Goal: Transaction & Acquisition: Download file/media

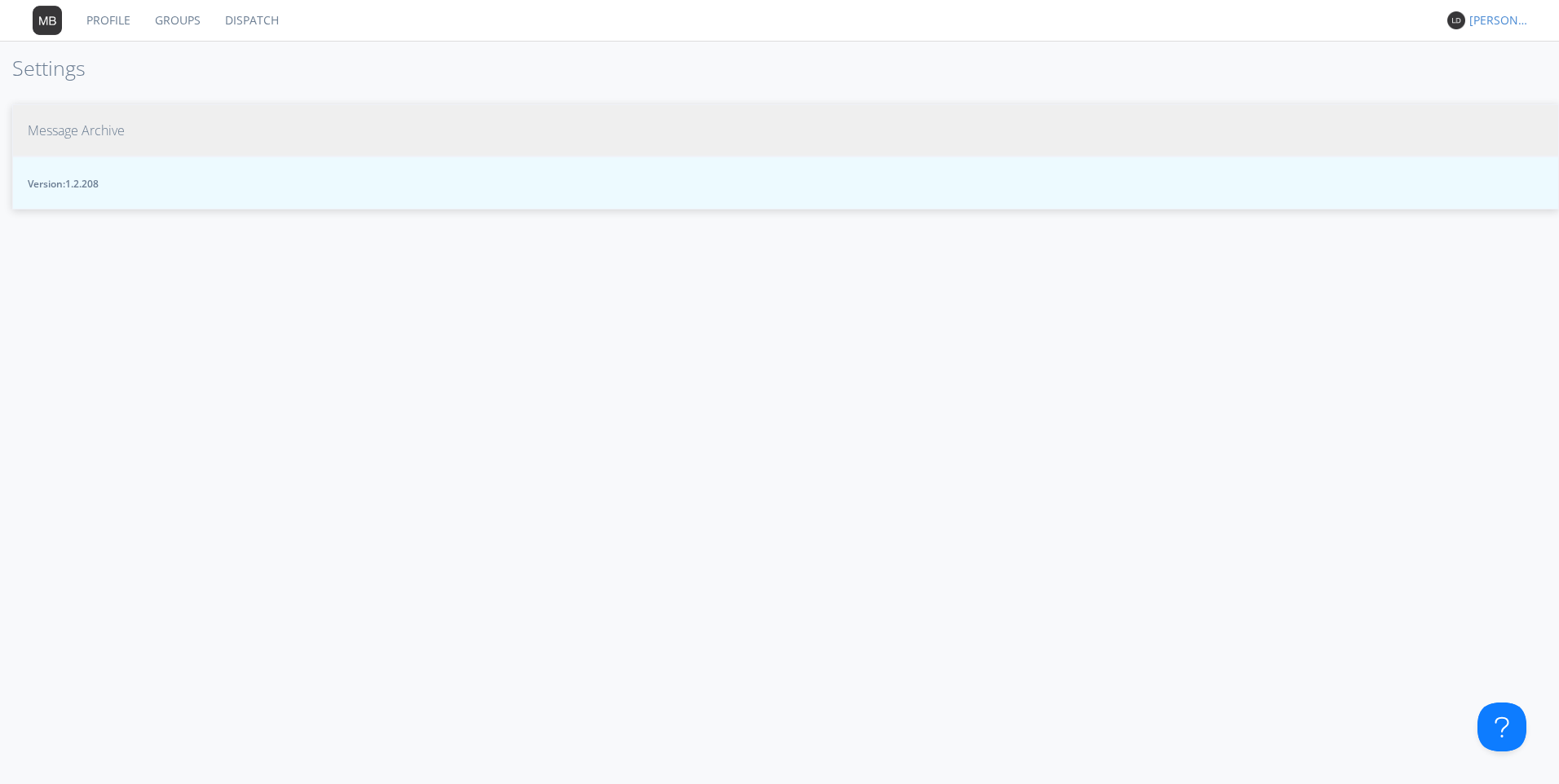
click at [267, 23] on link "Dispatch" at bounding box center [252, 20] width 78 height 40
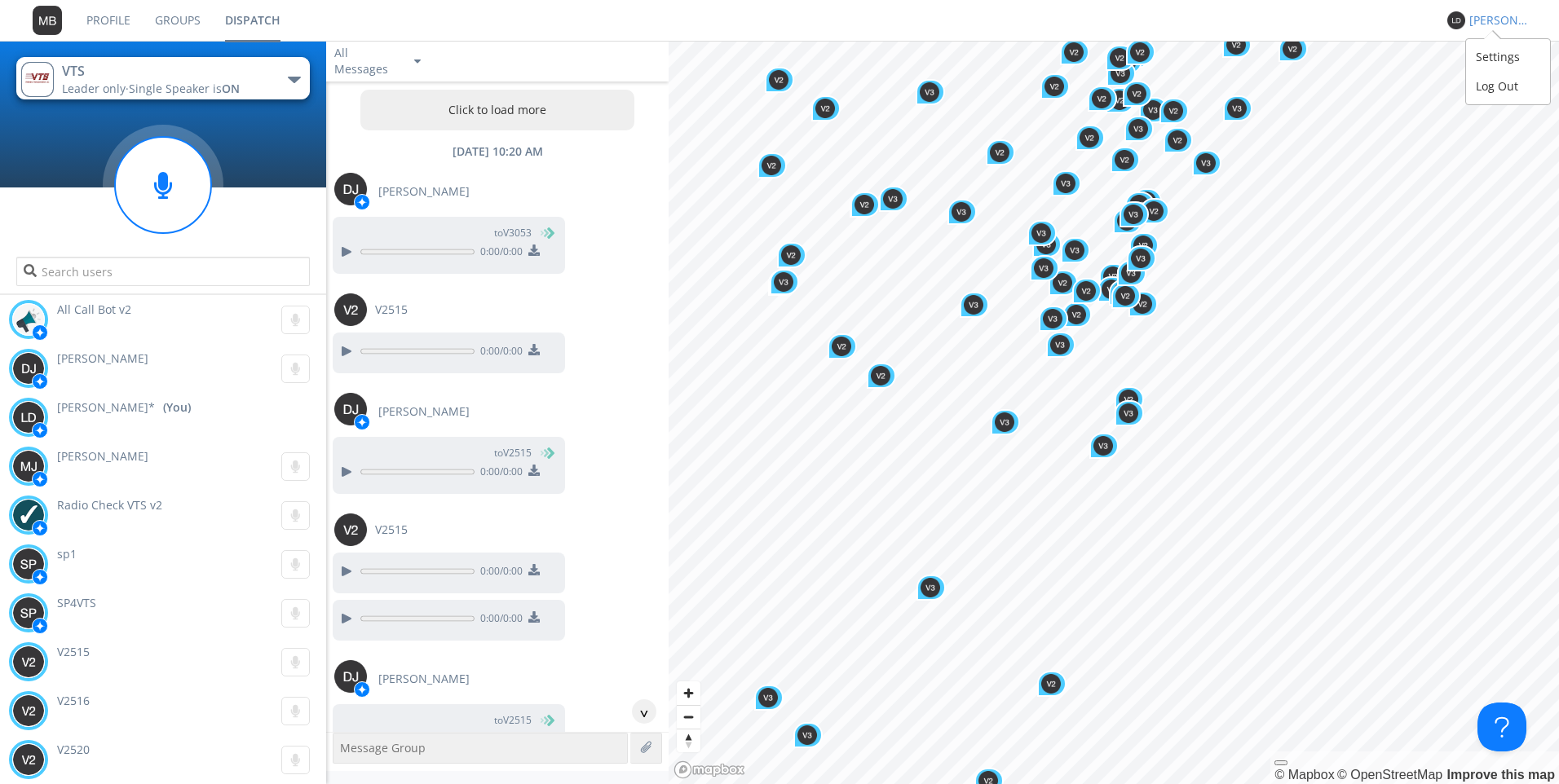
click at [1499, 16] on div "[PERSON_NAME]*" at bounding box center [1499, 20] width 61 height 16
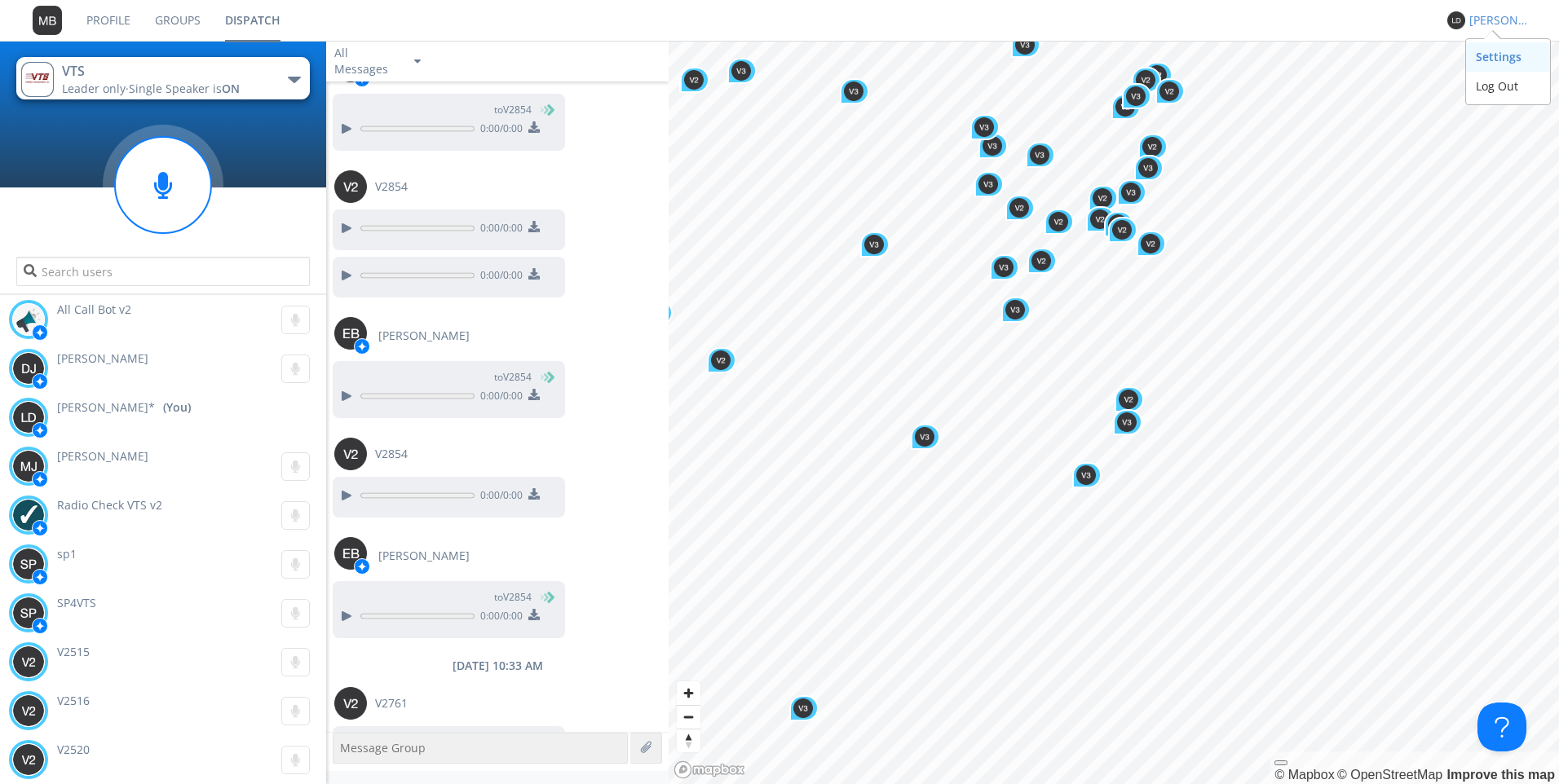
scroll to position [1481, 0]
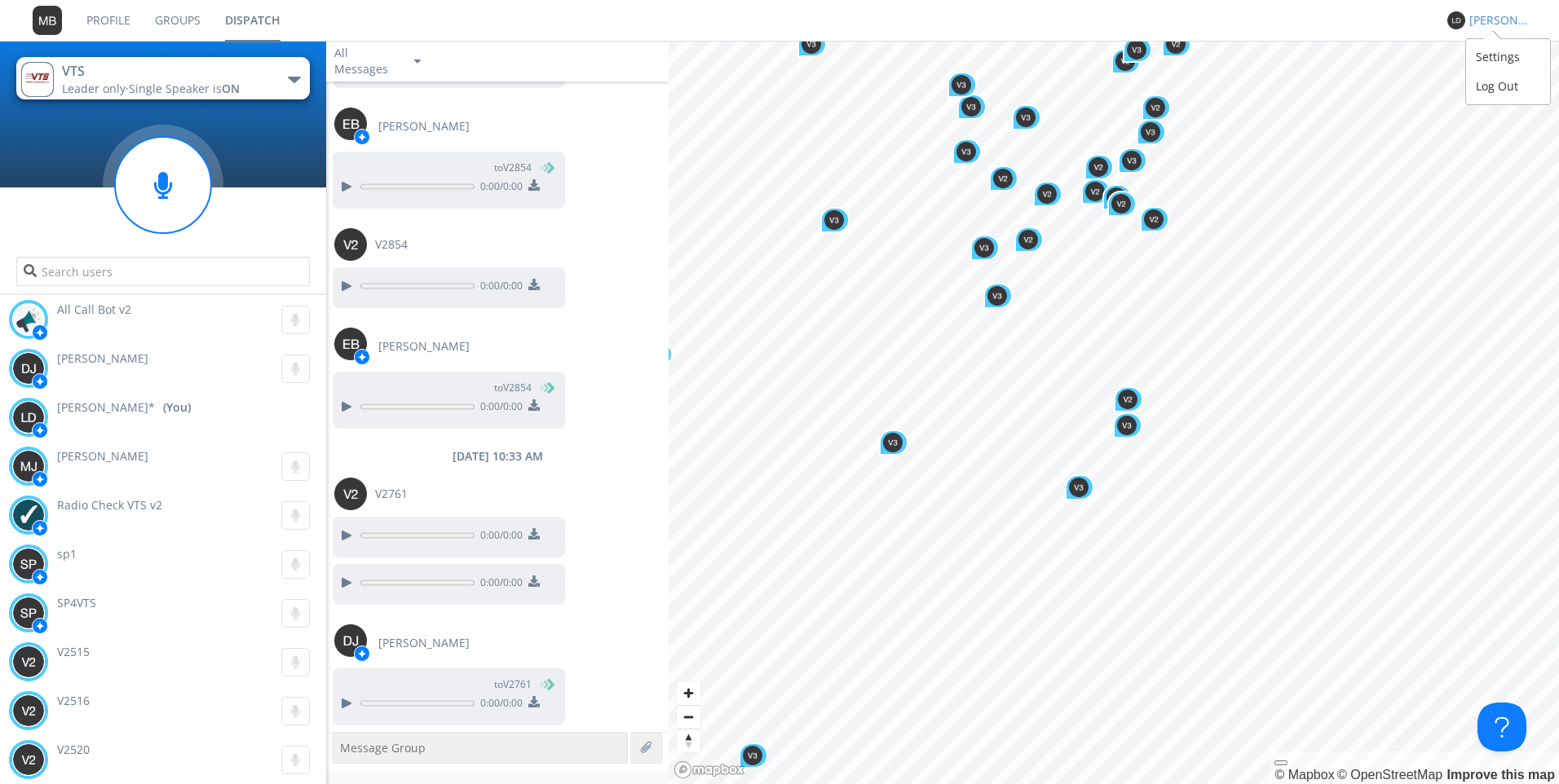
click at [1478, 54] on div "Settings" at bounding box center [1507, 56] width 84 height 29
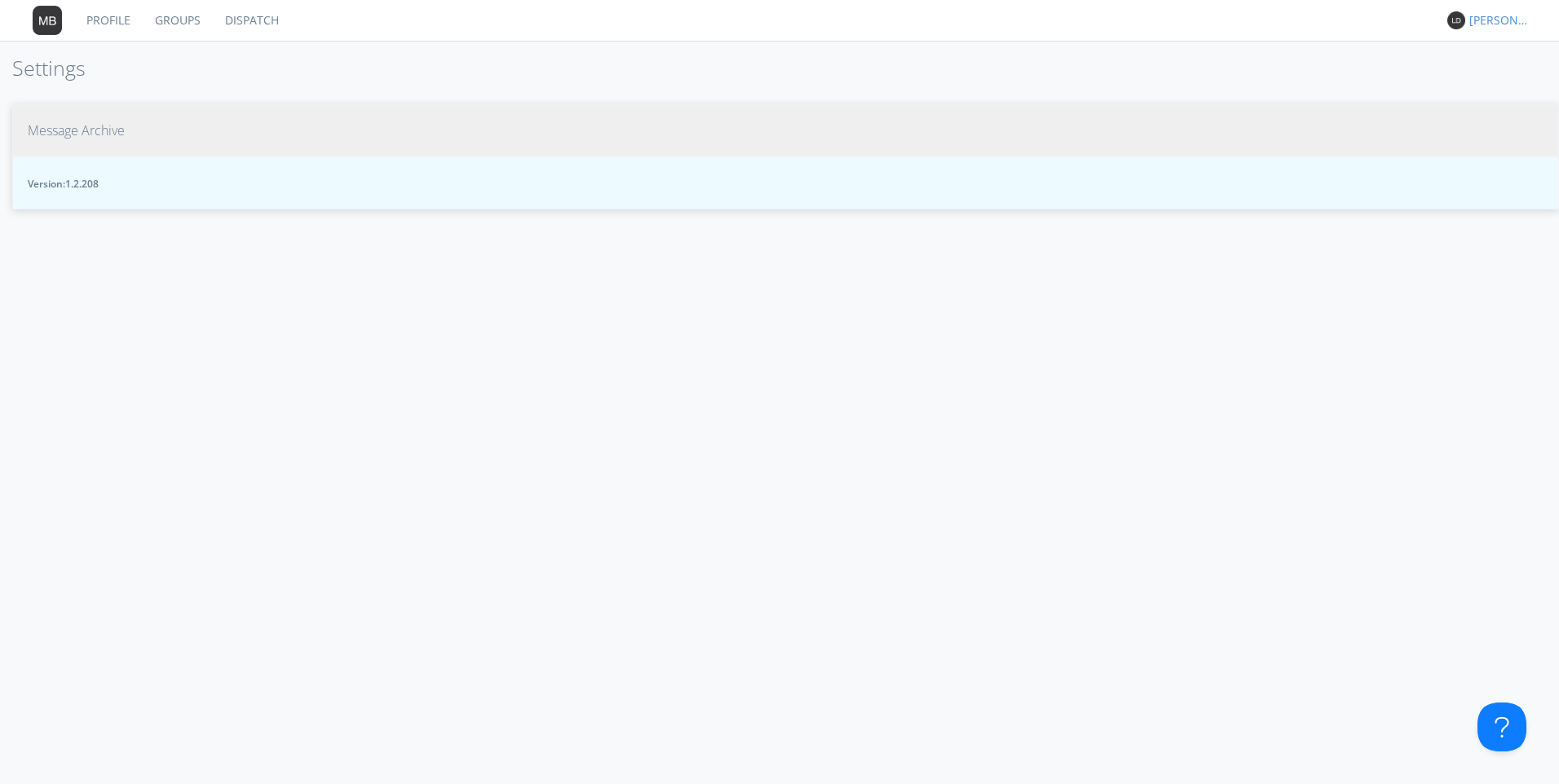
click at [77, 129] on span "Message Archive" at bounding box center [76, 131] width 97 height 19
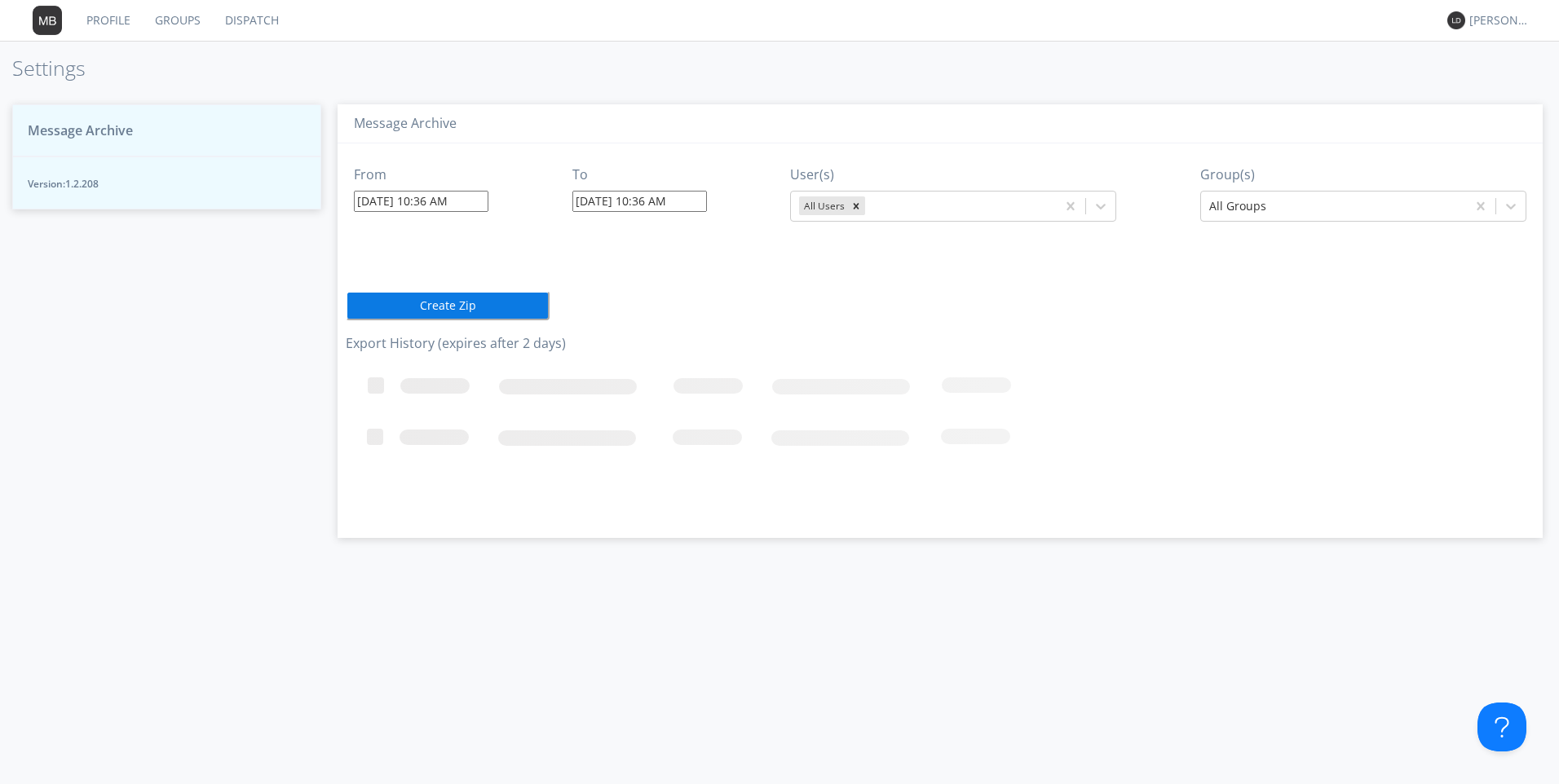
click at [486, 194] on input "[DATE] 10:36 AM" at bounding box center [421, 201] width 134 height 22
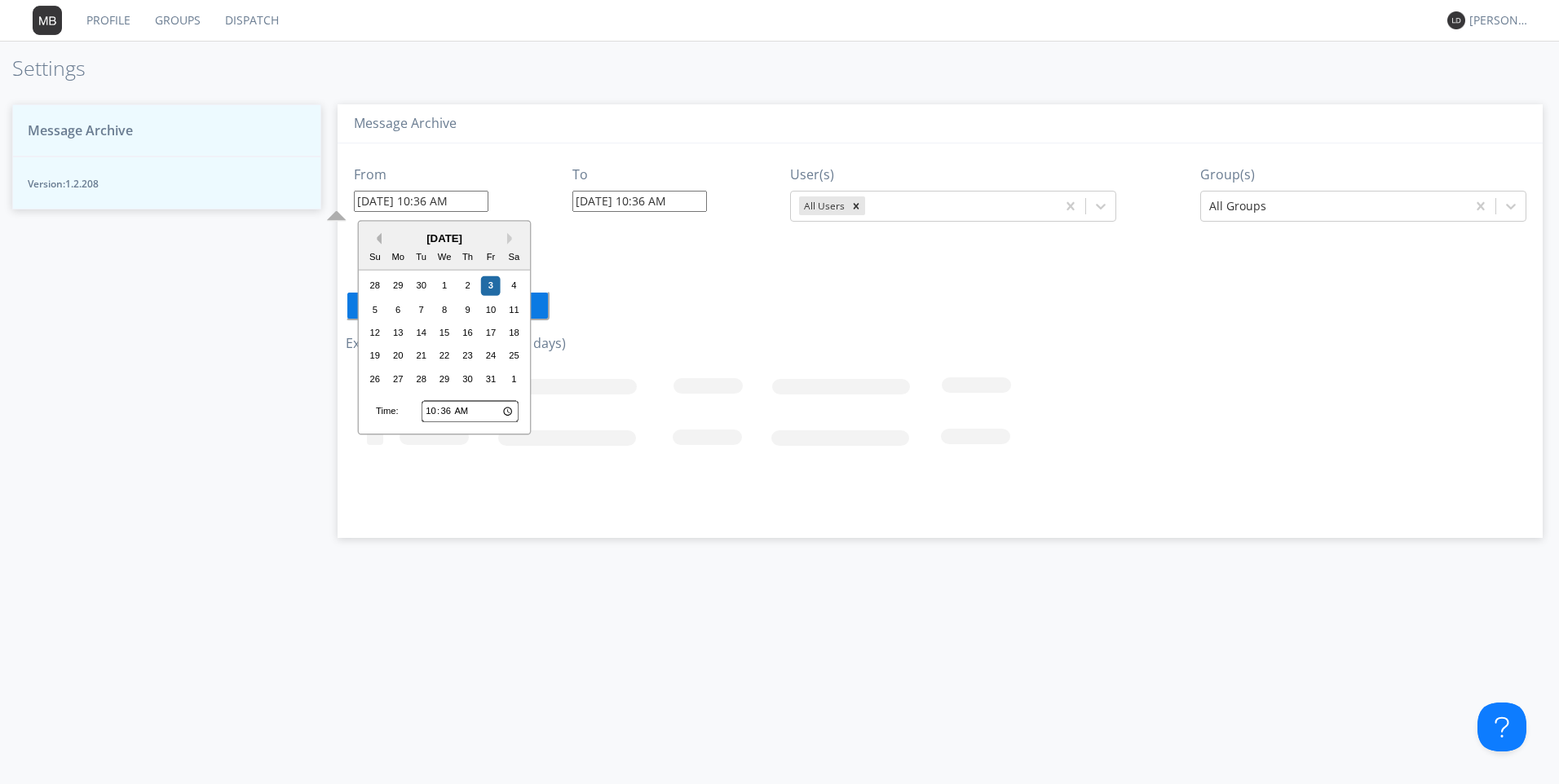
click at [378, 238] on button "Previous Month" at bounding box center [376, 238] width 11 height 11
click at [398, 311] on div "8" at bounding box center [397, 309] width 20 height 20
type input "[DATE] 10:36 AM"
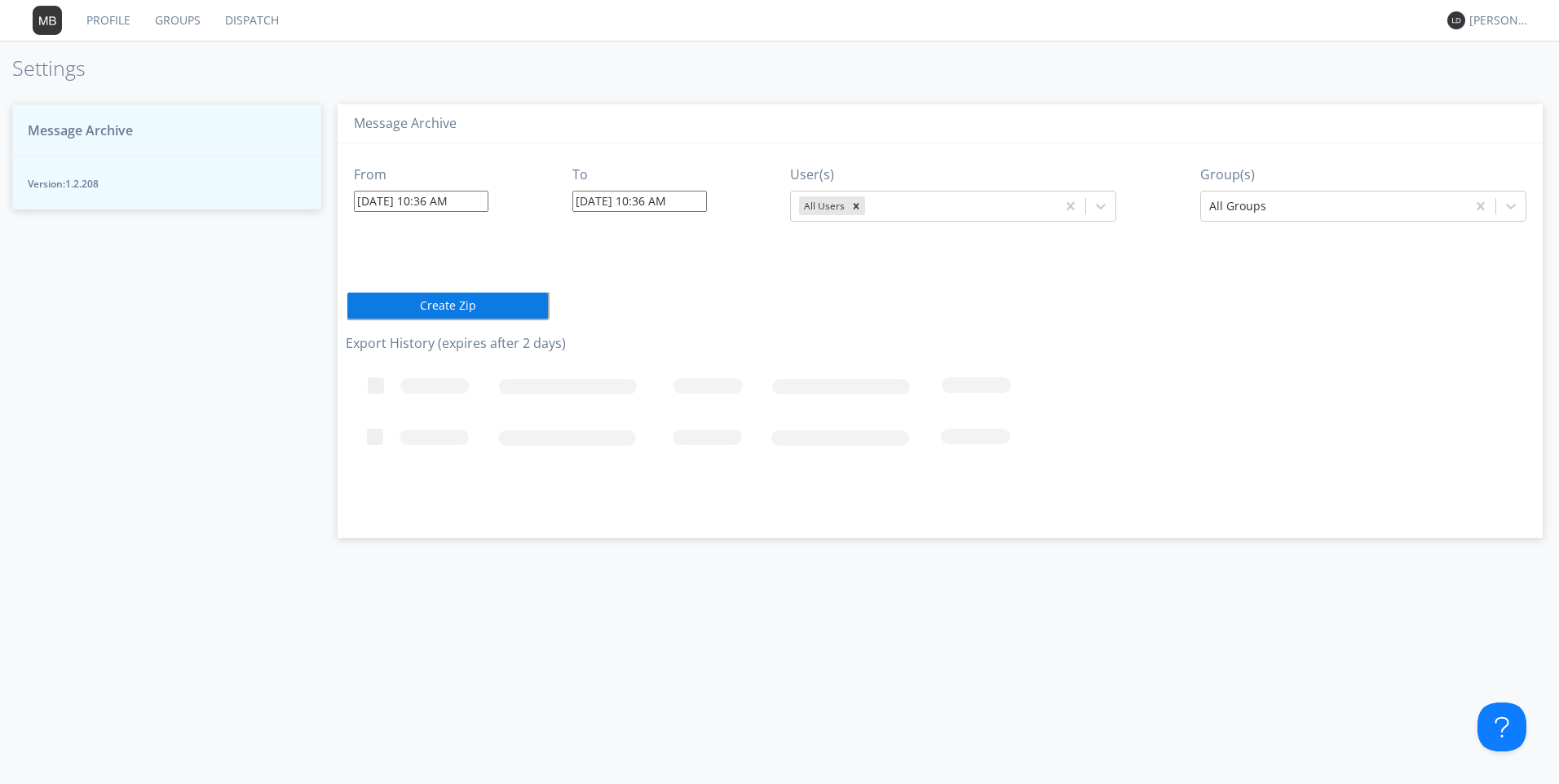
click at [394, 197] on input "[DATE] 10:36 AM" at bounding box center [421, 201] width 134 height 22
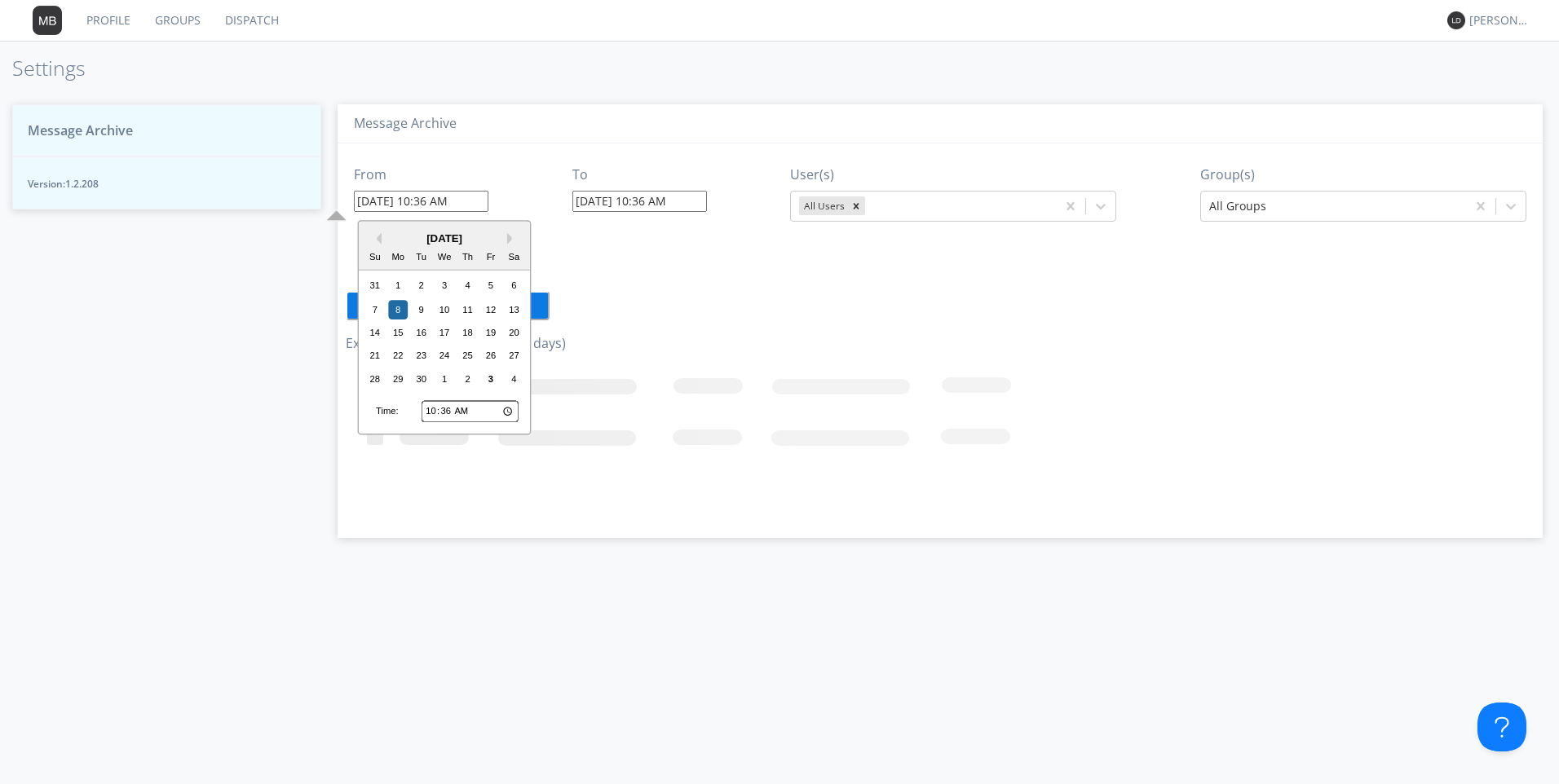
click at [435, 411] on input "10:36" at bounding box center [470, 411] width 97 height 22
type input "09:36"
type input "[DATE] 9:36 AM"
type input "09:01"
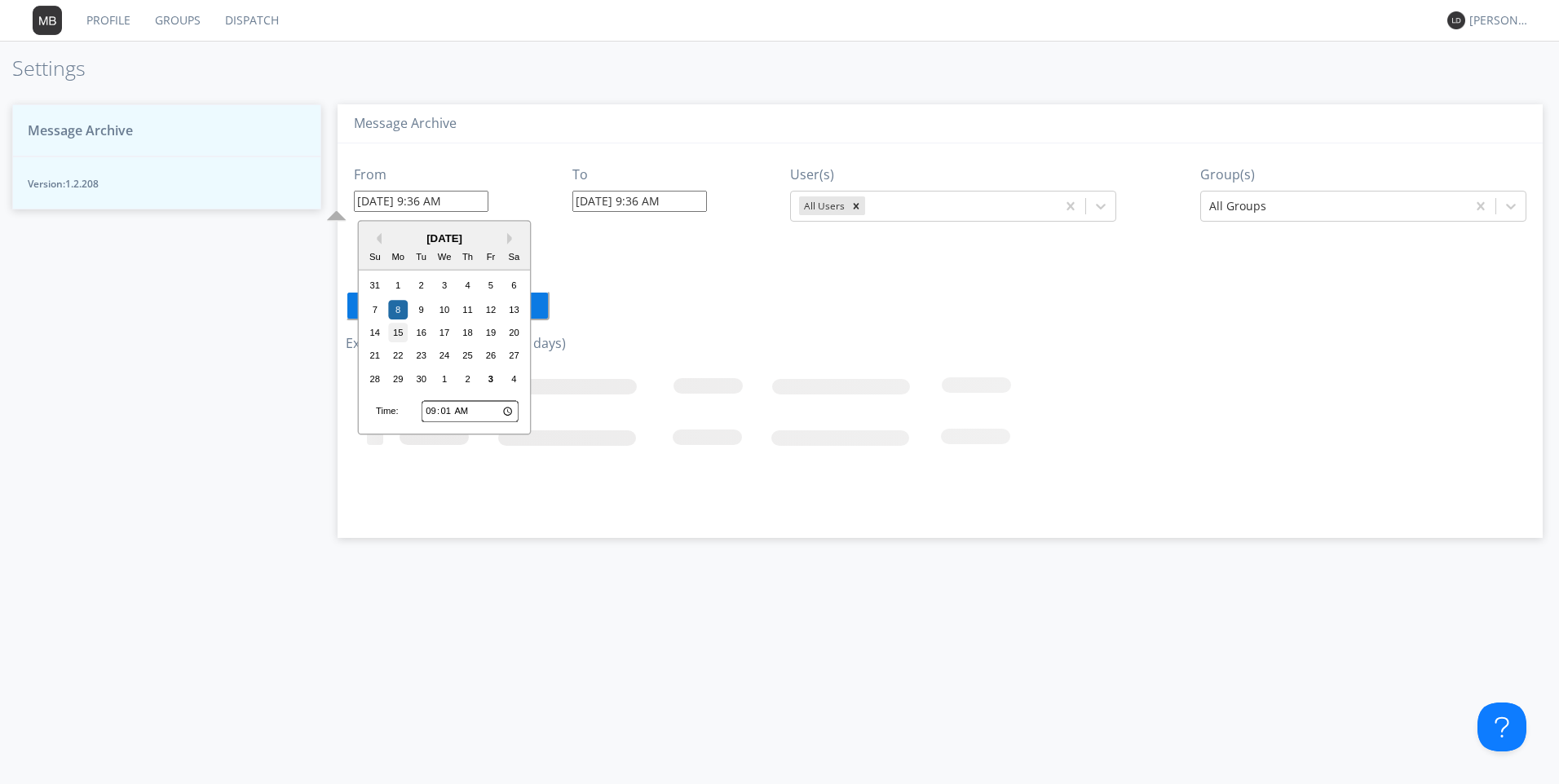
type input "[DATE] 9:01 AM"
type input "09:19"
type input "[DATE] 9:19 AM"
click at [615, 205] on input "[DATE] 9:19 AM" at bounding box center [639, 201] width 134 height 22
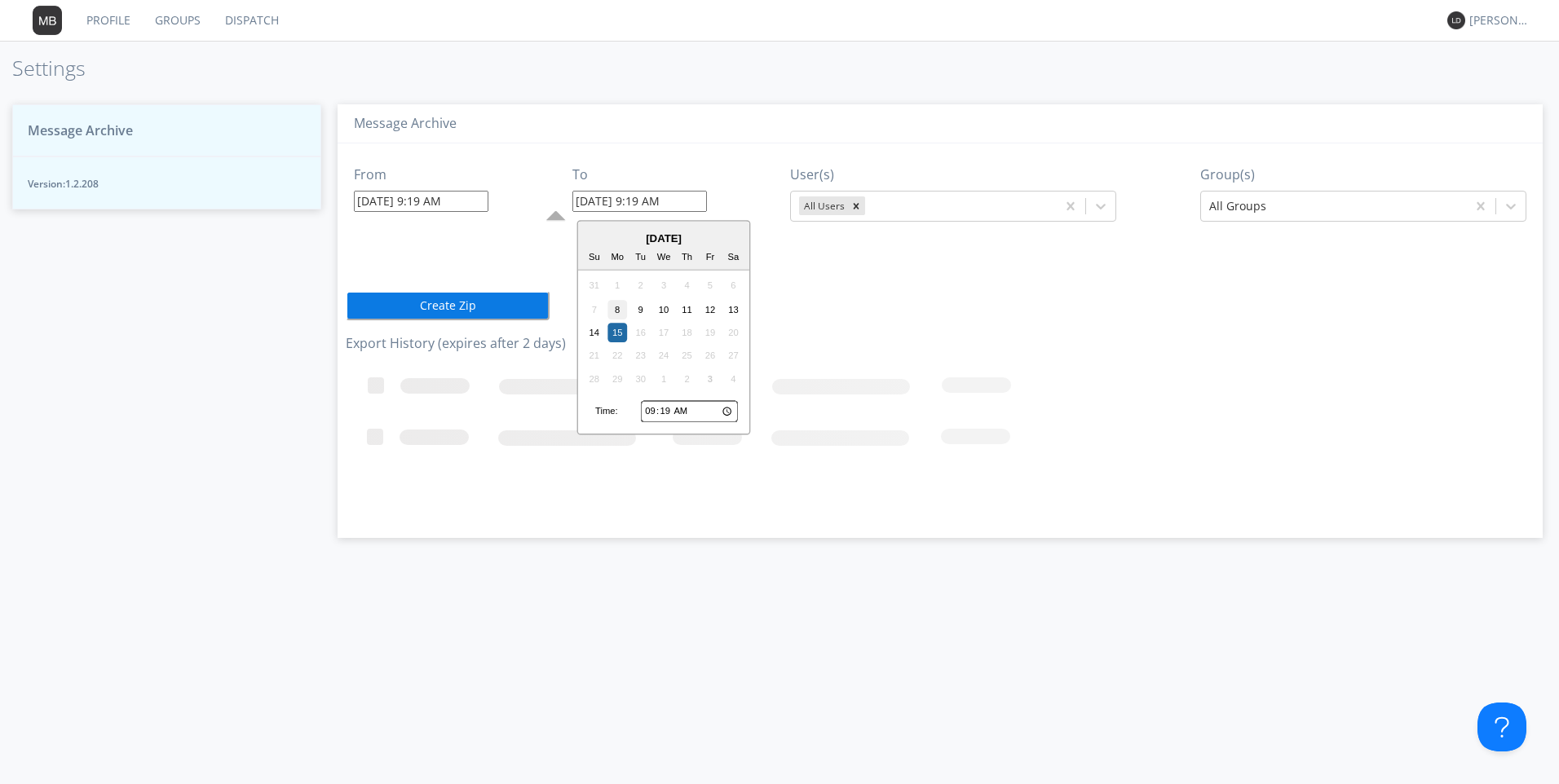
click at [620, 310] on div "8" at bounding box center [617, 309] width 20 height 20
type input "[DATE] 9:19 AM"
click at [649, 202] on input "[DATE] 9:19 AM" at bounding box center [639, 201] width 134 height 22
click at [653, 408] on input "09:19" at bounding box center [688, 411] width 97 height 22
type input "01:19"
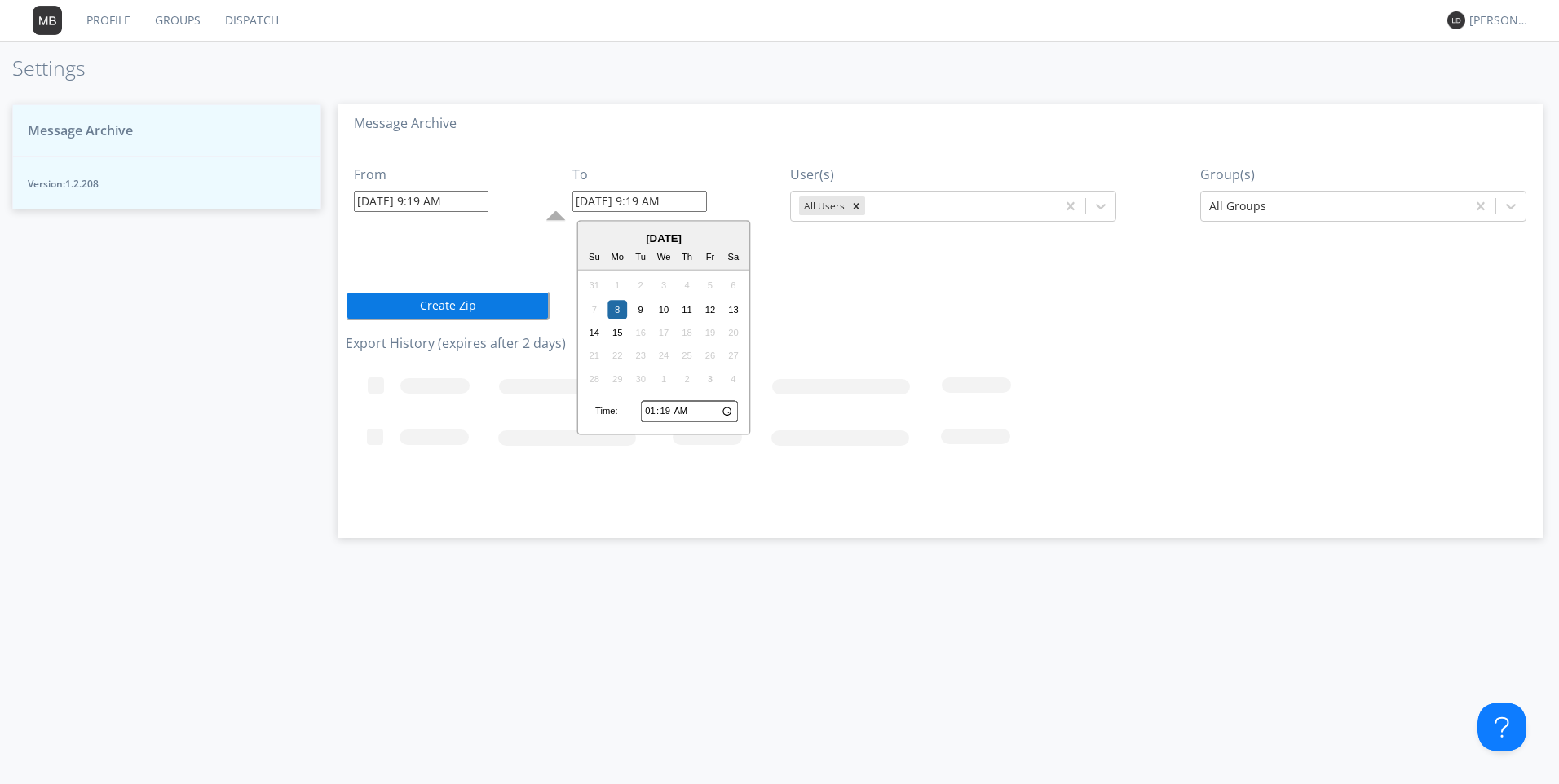
type input "[DATE] 1:19 AM"
type input "11:19"
type input "[DATE] 11:19 AM"
click at [826, 203] on div "All Users" at bounding box center [823, 206] width 48 height 19
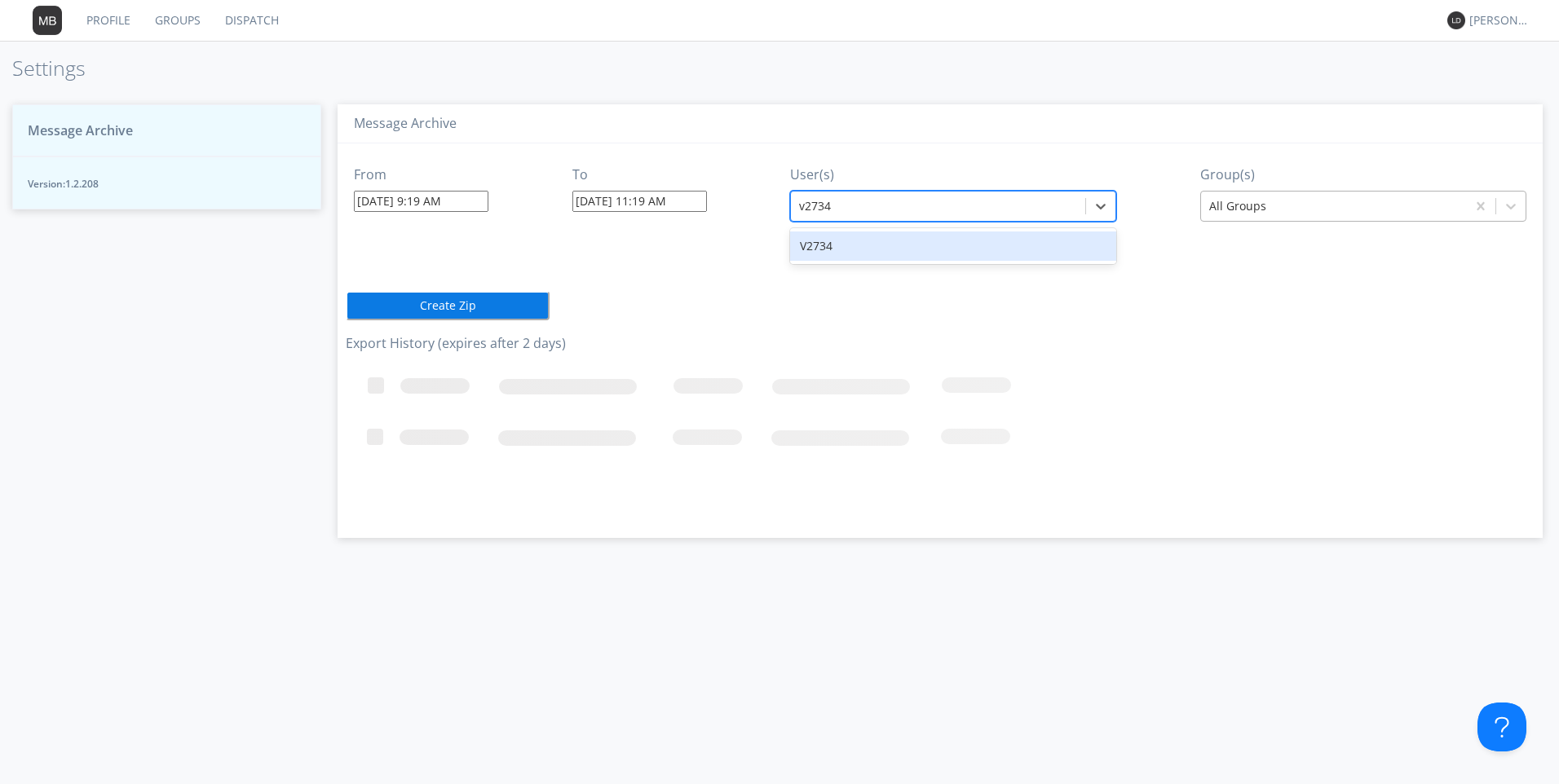
type input "v2734"
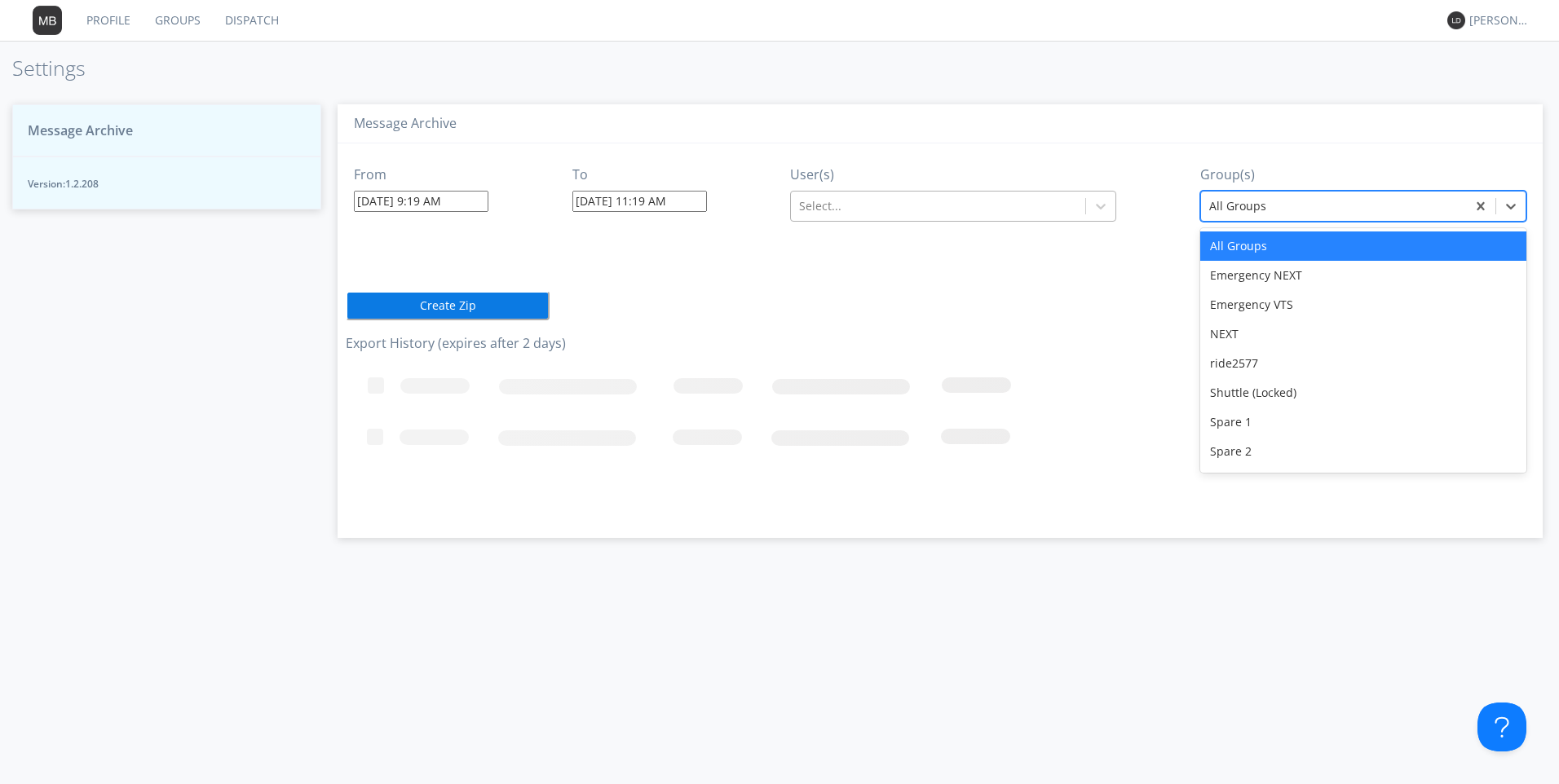
click at [1234, 200] on div at bounding box center [1334, 206] width 249 height 20
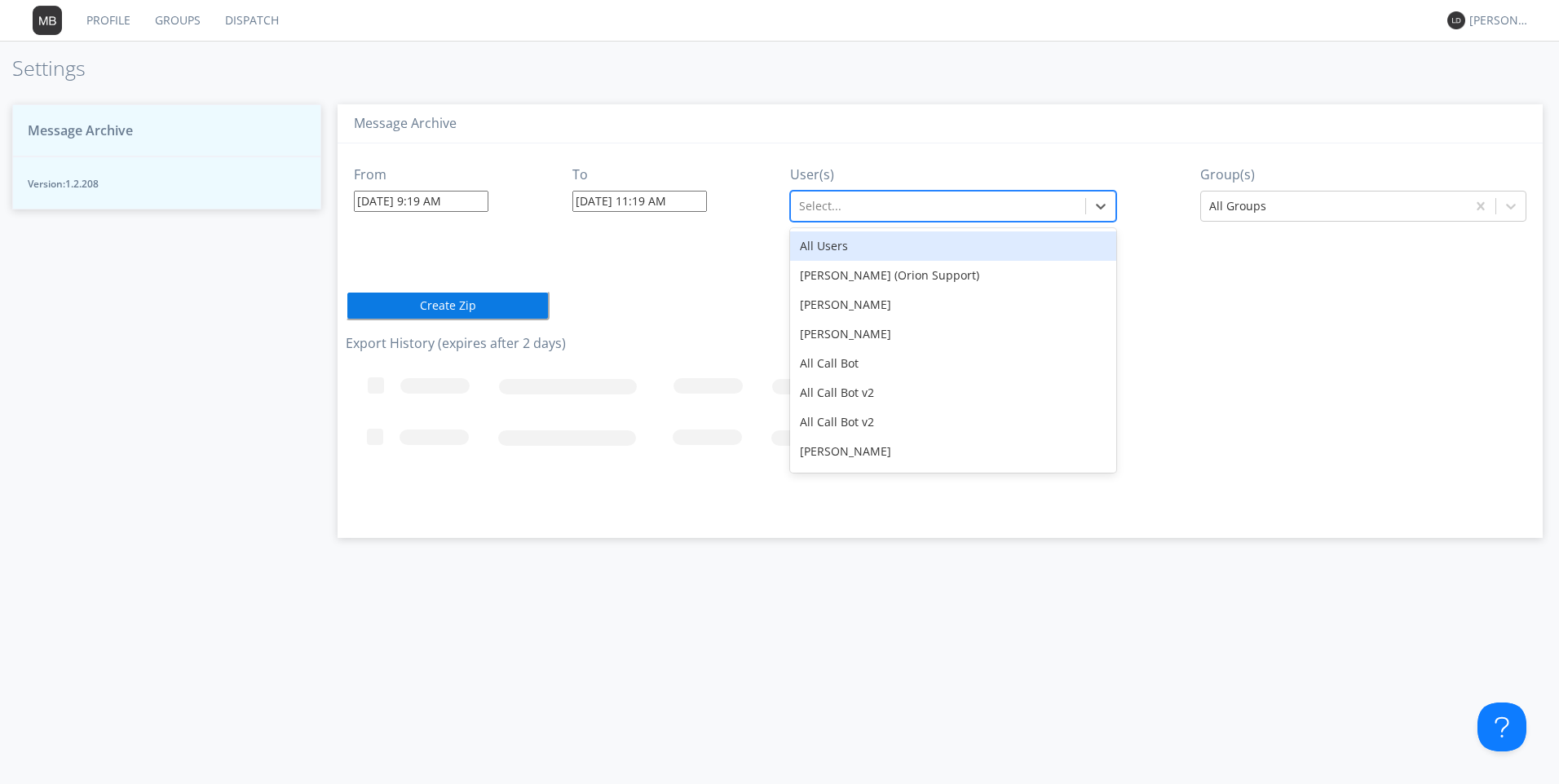
click at [815, 213] on div at bounding box center [938, 206] width 278 height 20
type input "v2734"
click at [811, 248] on div "V2734" at bounding box center [952, 246] width 326 height 29
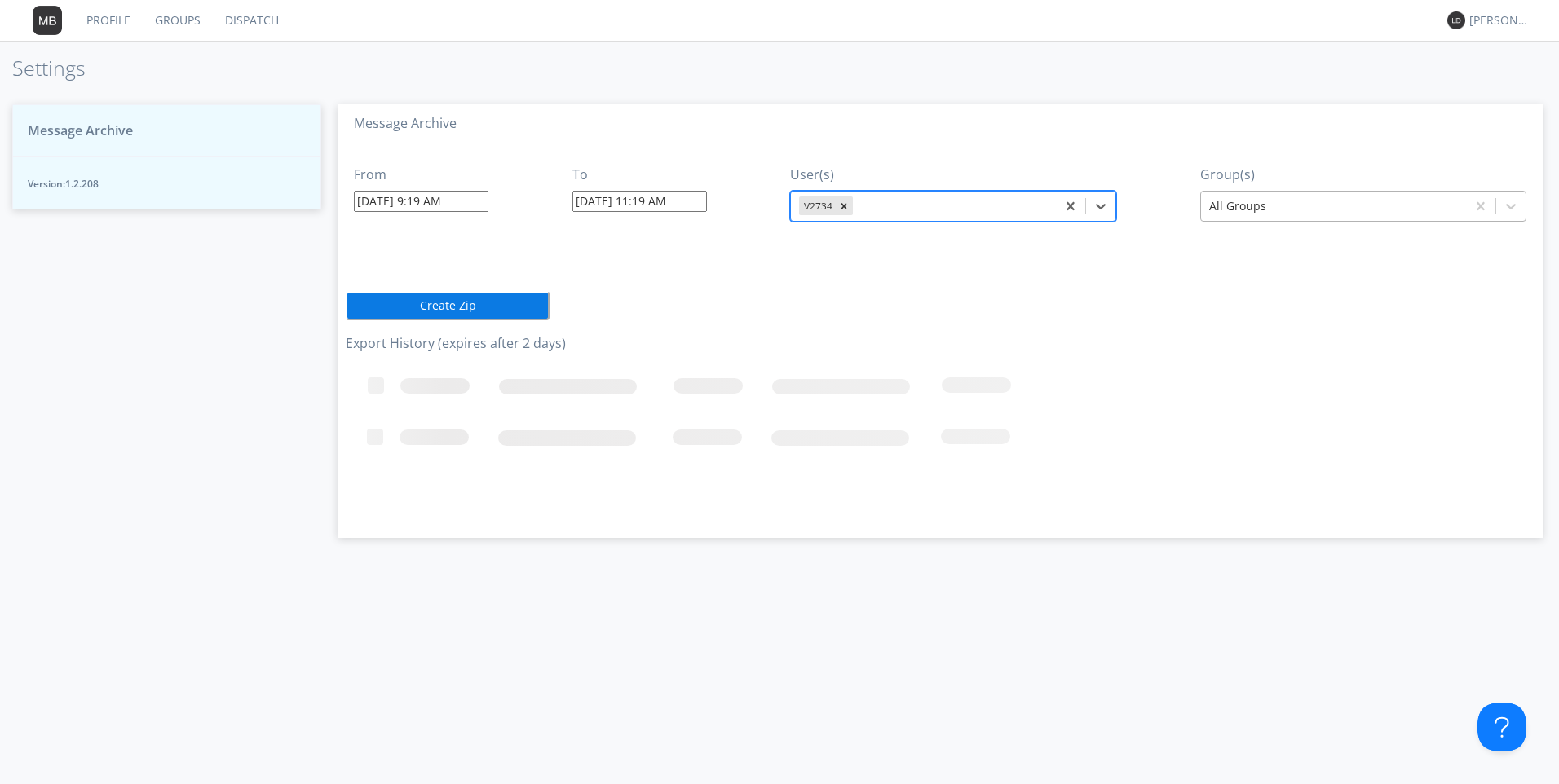
click at [1234, 208] on div at bounding box center [1334, 206] width 249 height 20
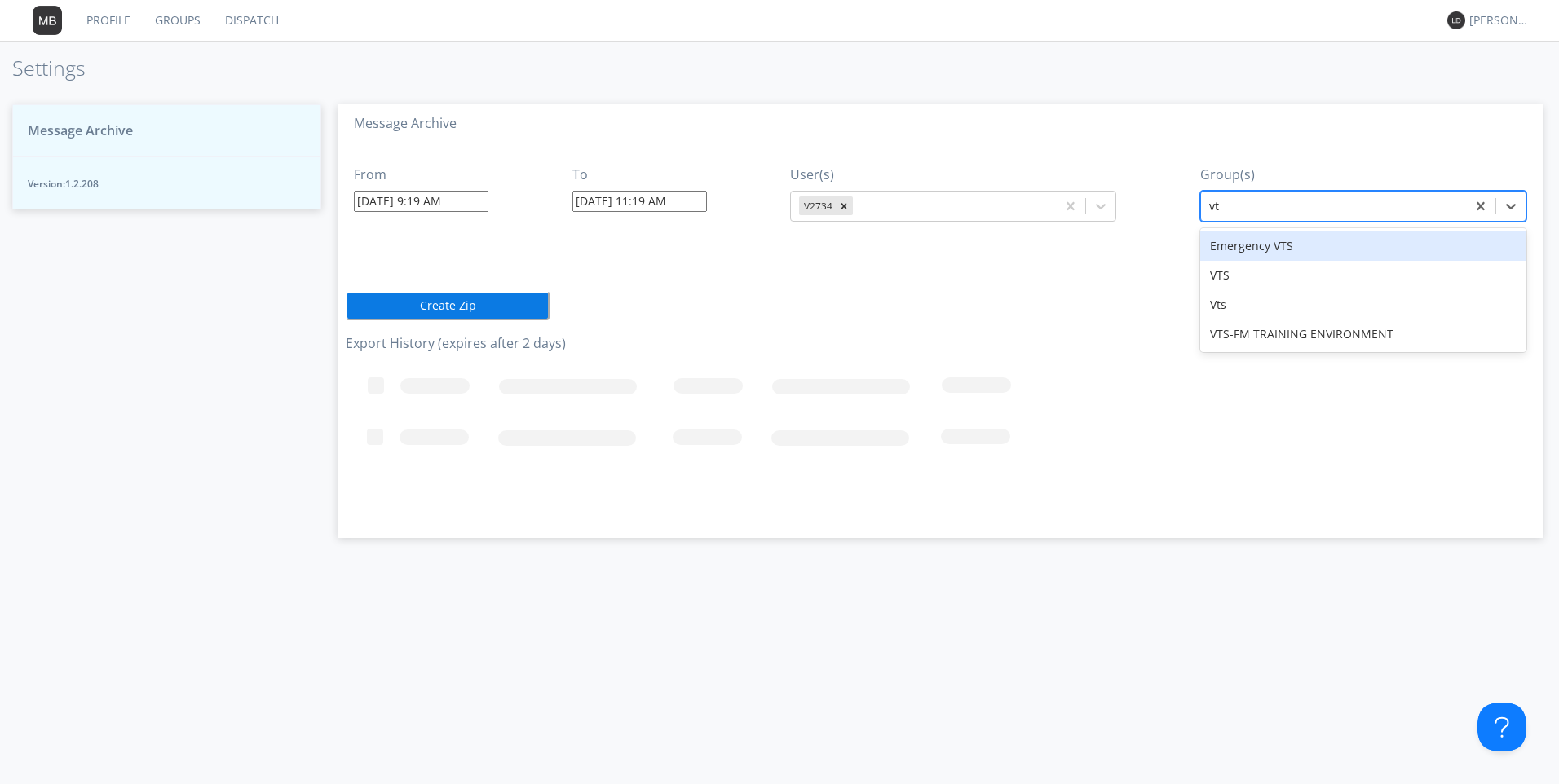
type input "vts"
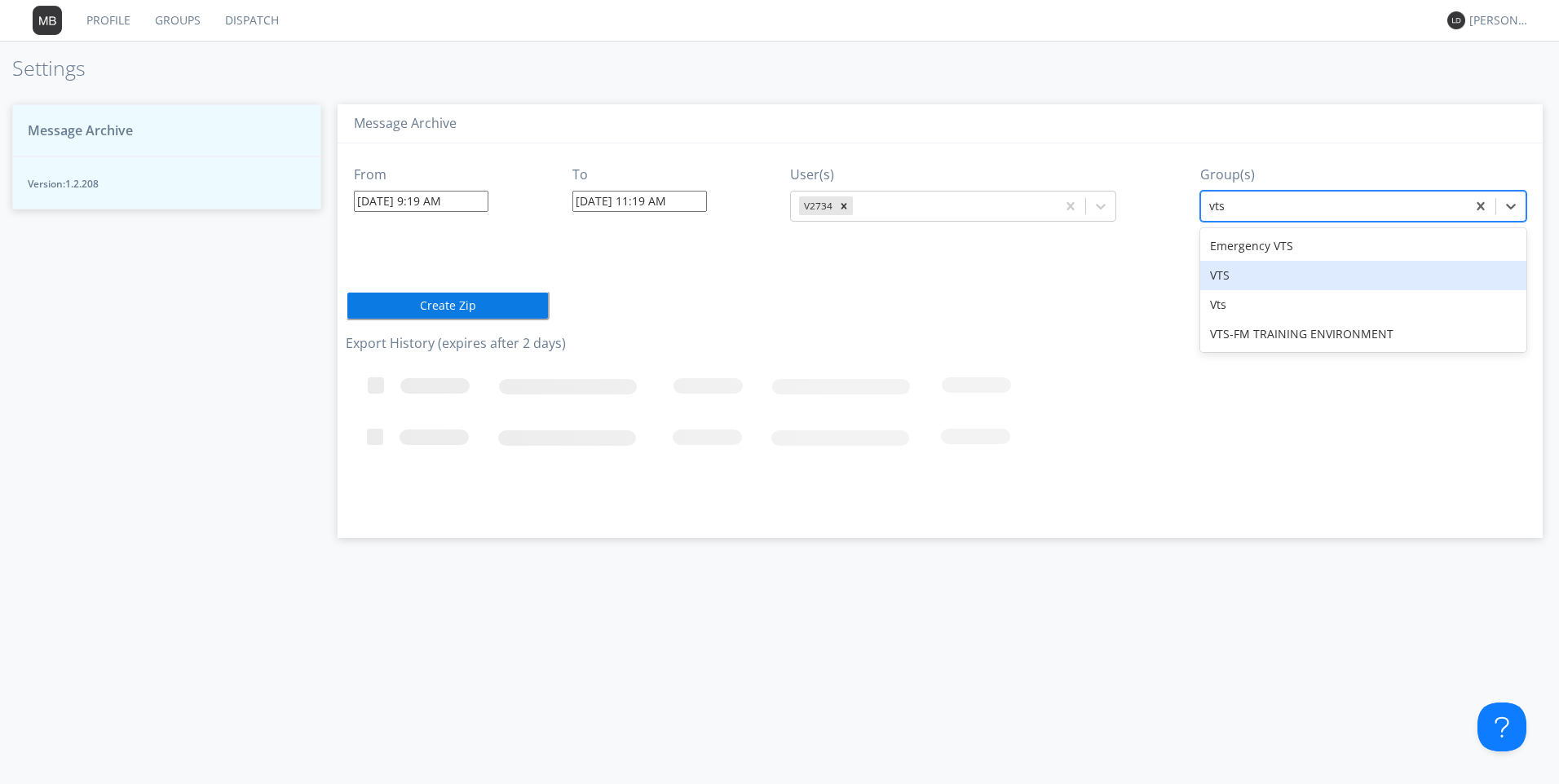
click at [1222, 281] on div "VTS" at bounding box center [1363, 275] width 326 height 29
click at [409, 313] on button "Create Zip" at bounding box center [447, 305] width 204 height 29
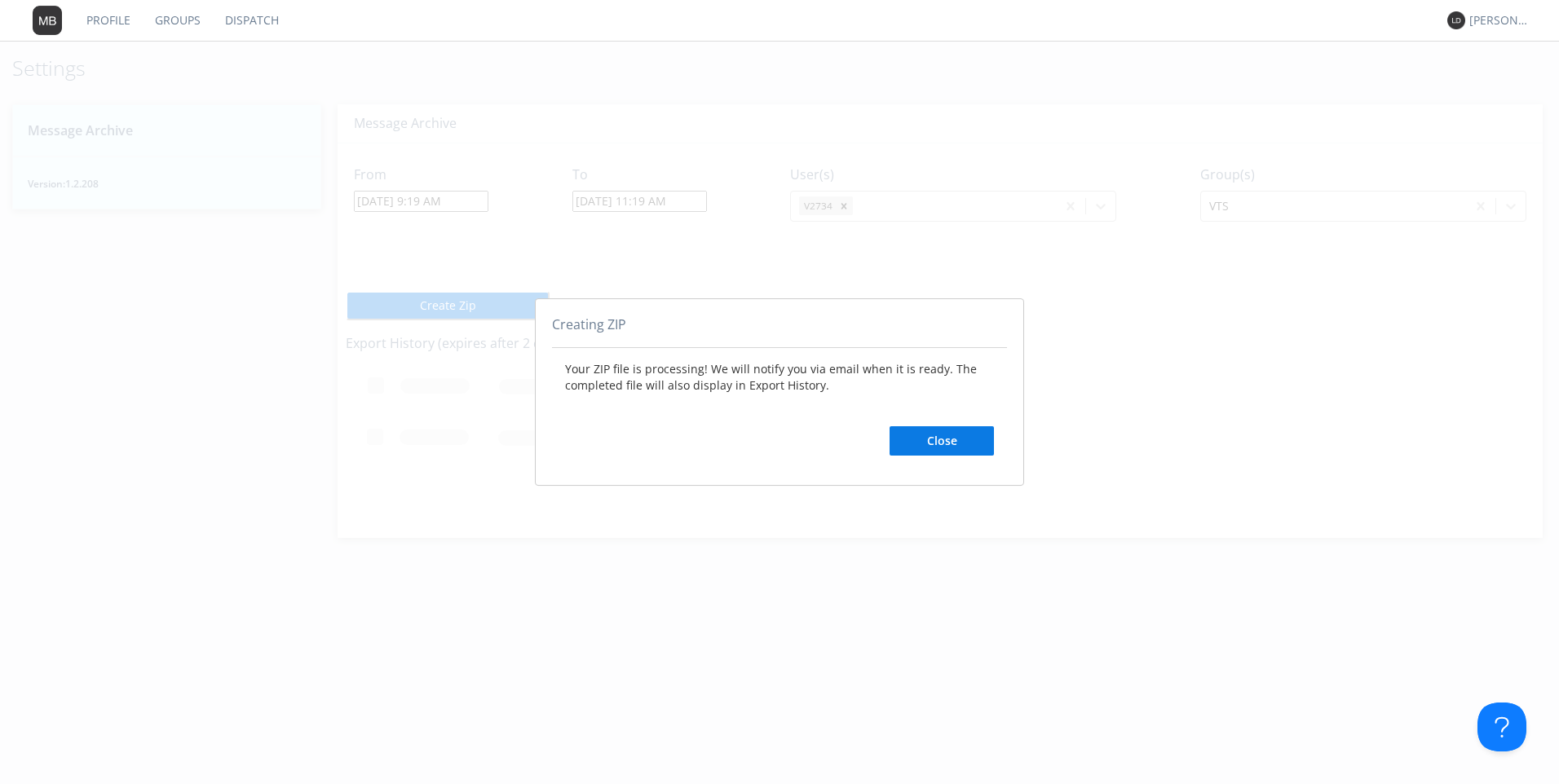
click at [960, 438] on button "Close" at bounding box center [941, 440] width 104 height 29
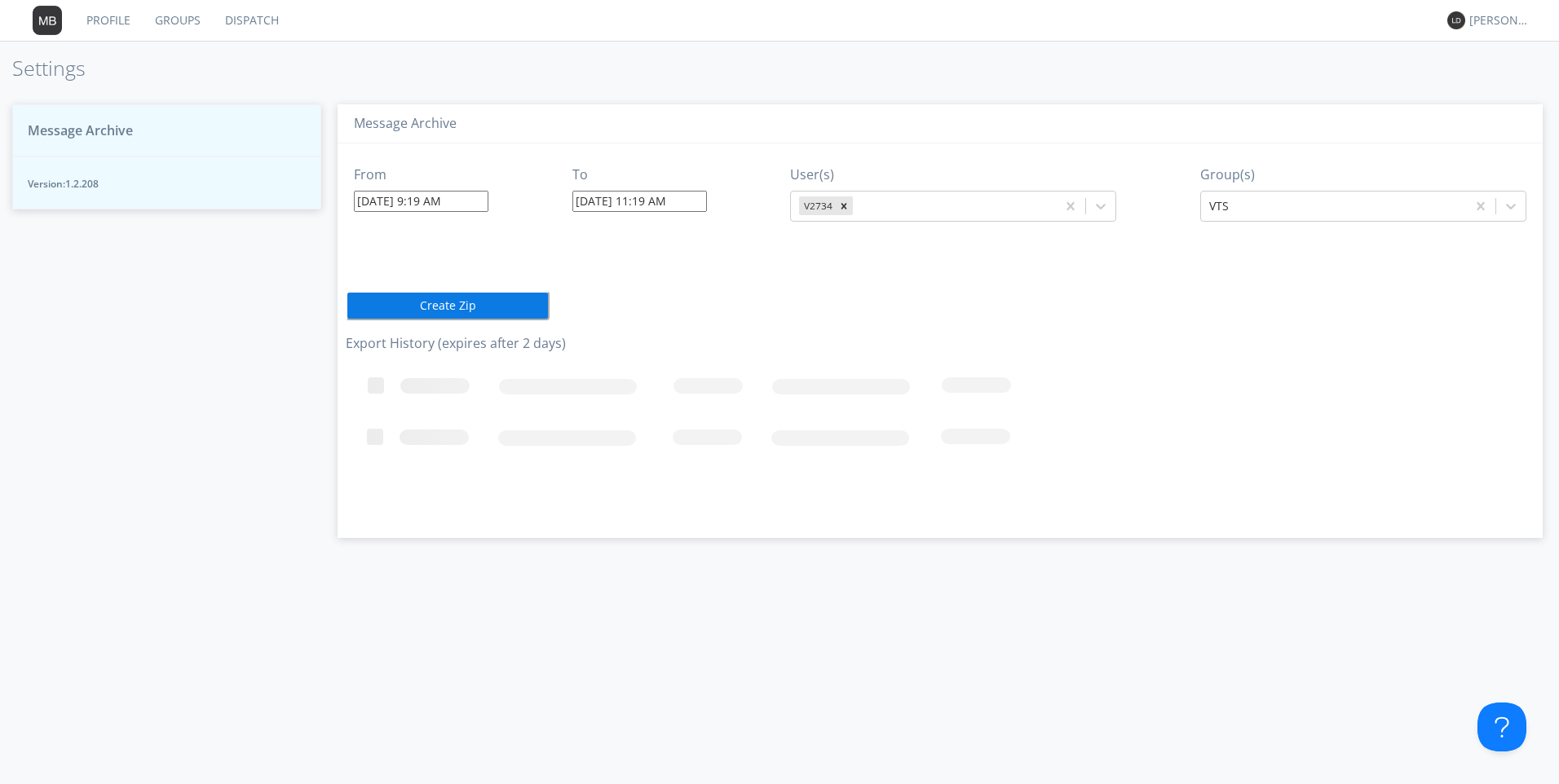
click at [228, 17] on link "Dispatch" at bounding box center [252, 20] width 78 height 40
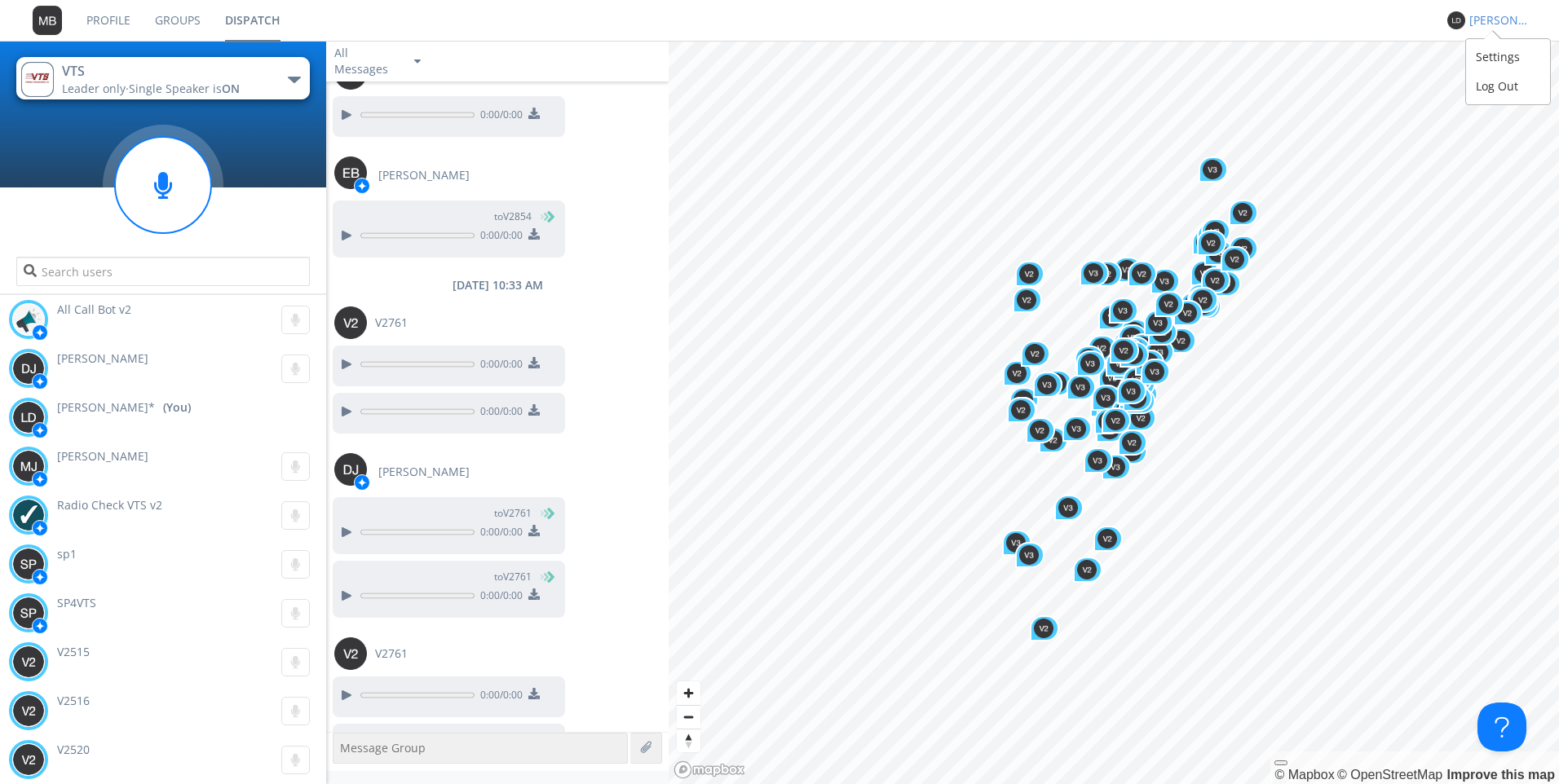
click at [1486, 21] on div "[PERSON_NAME]*" at bounding box center [1499, 20] width 61 height 16
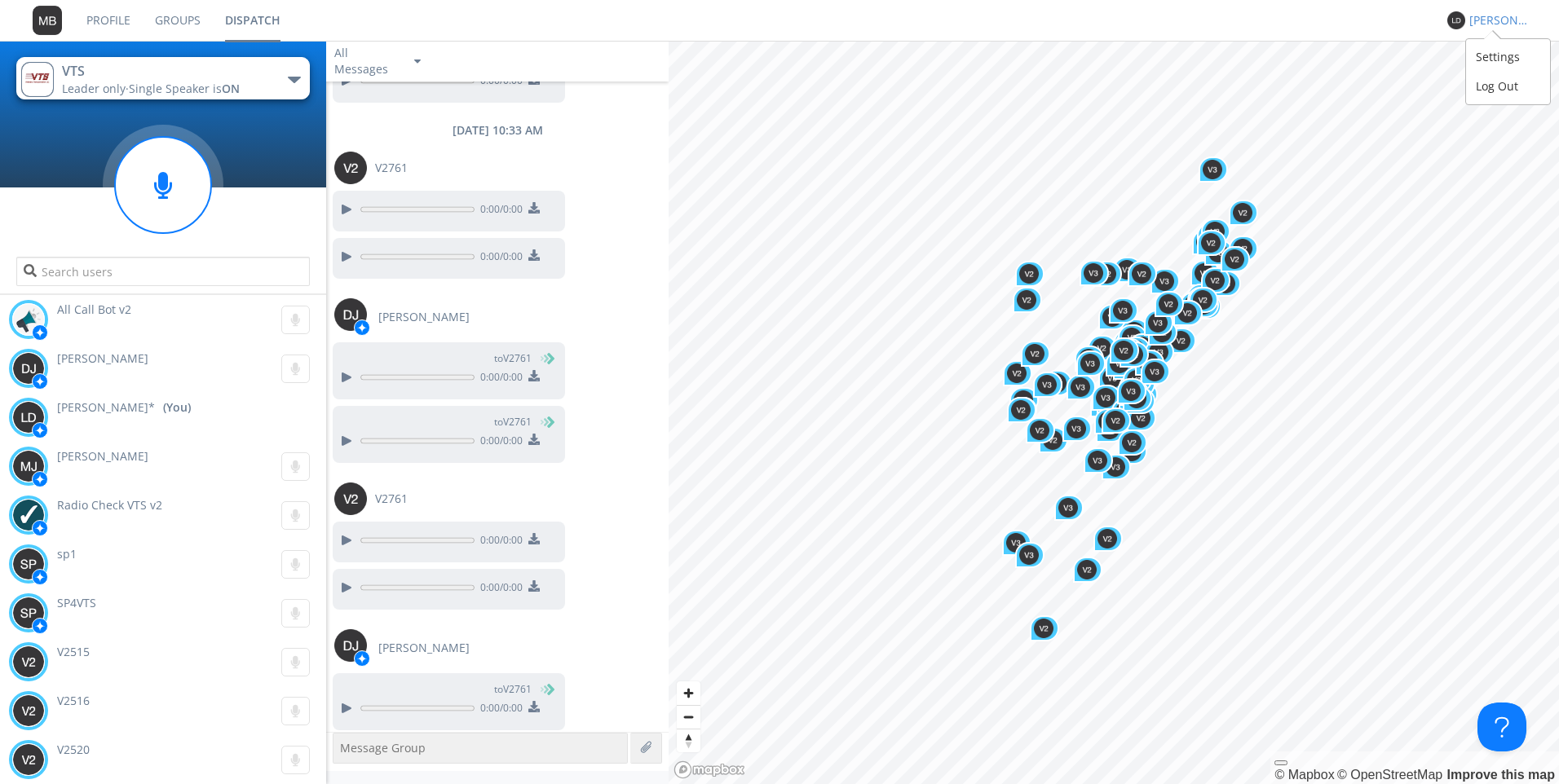
scroll to position [1423, 0]
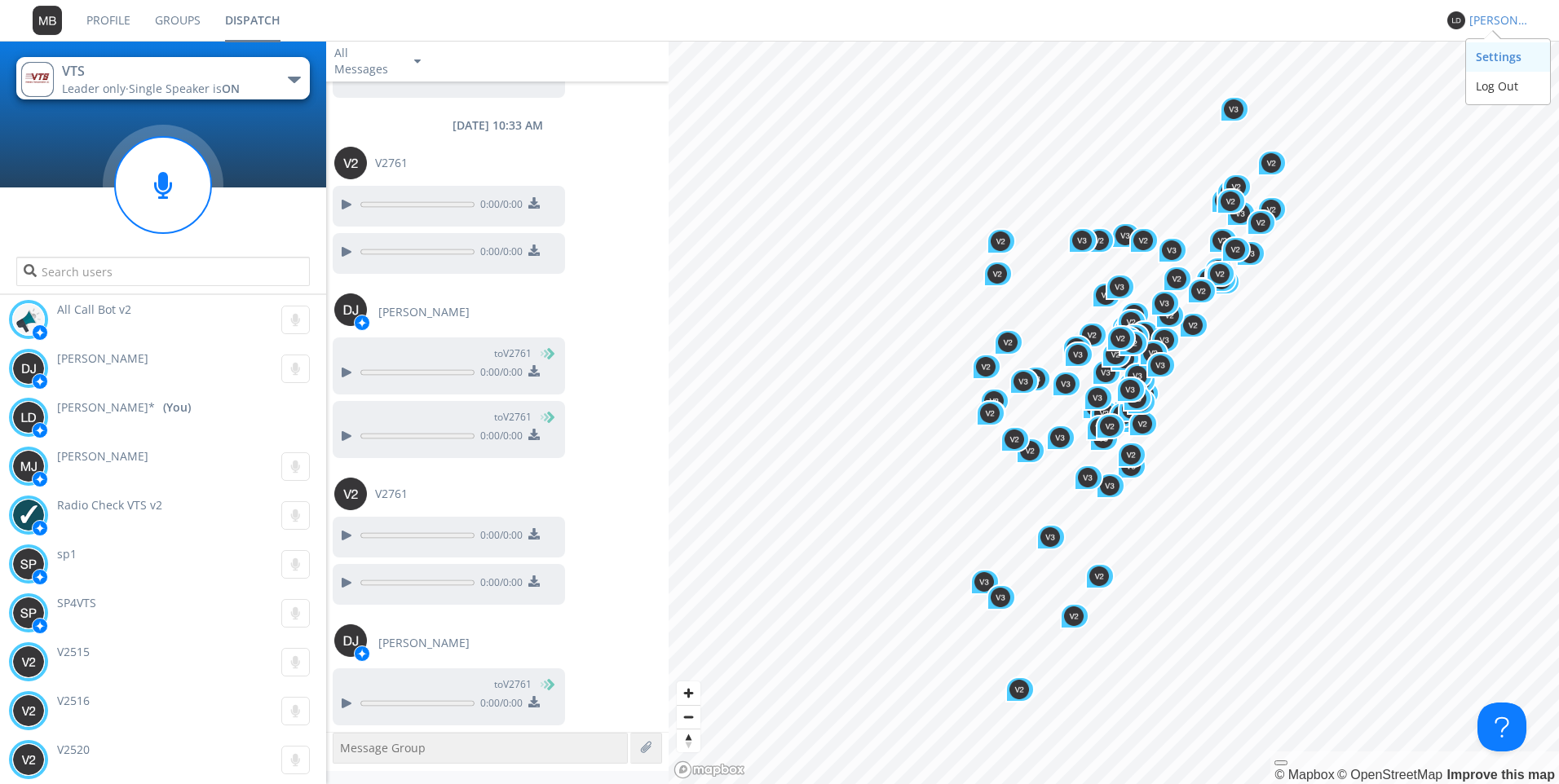
click at [1471, 52] on div "Settings" at bounding box center [1507, 56] width 84 height 29
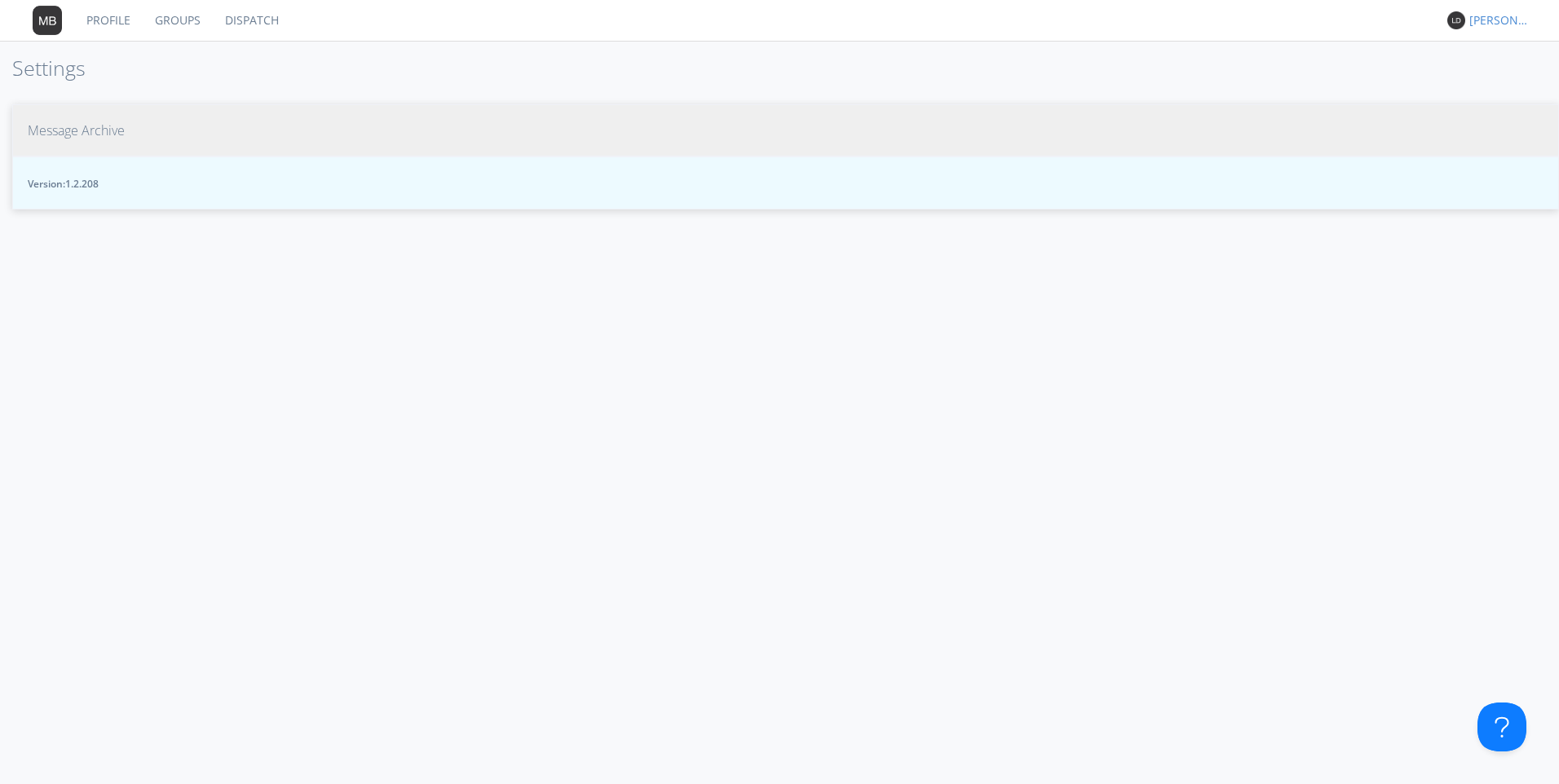
click at [90, 131] on span "Message Archive" at bounding box center [76, 131] width 97 height 19
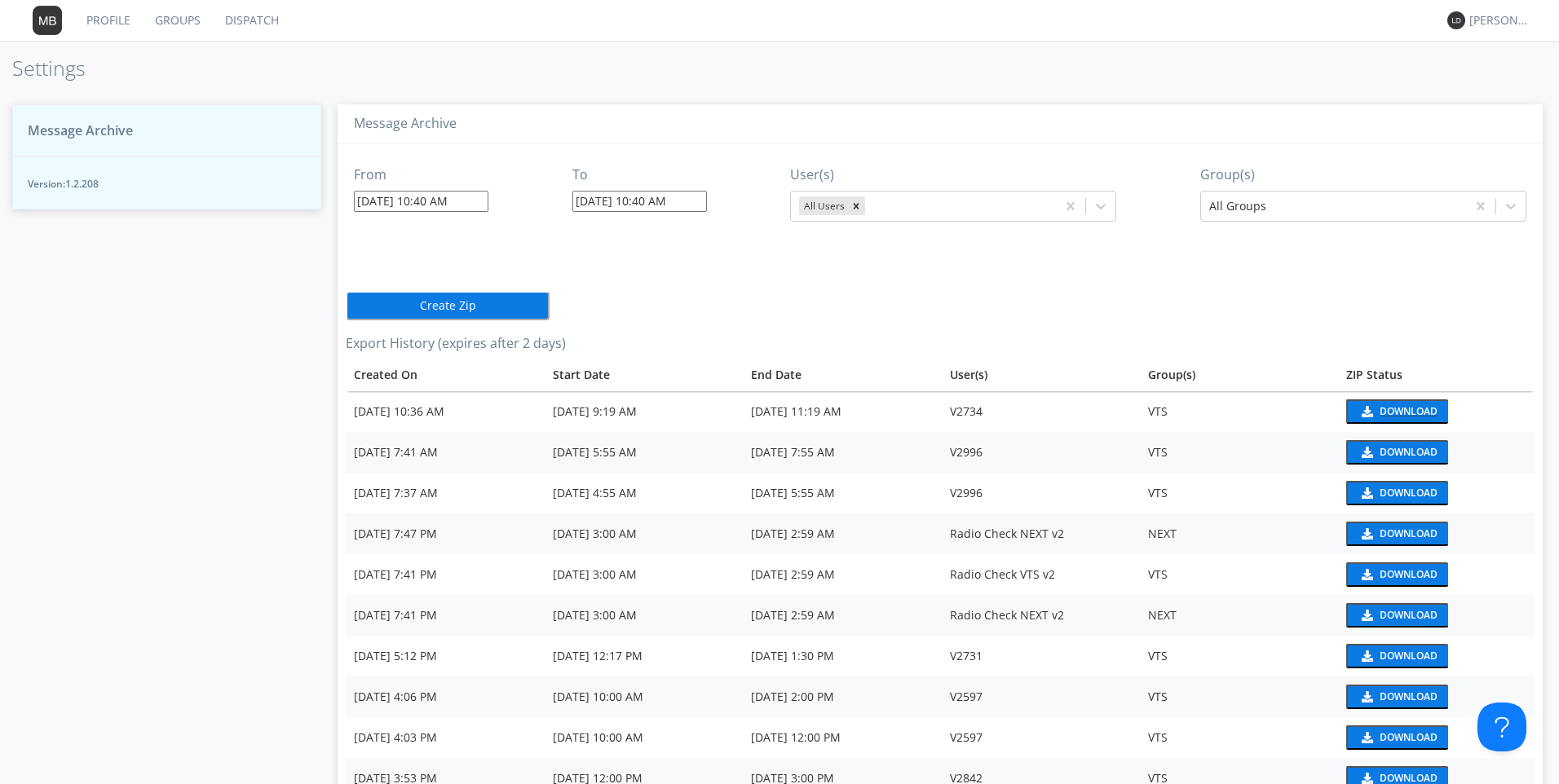
click at [1390, 412] on div "Download" at bounding box center [1409, 411] width 58 height 9
click at [1493, 25] on div "[PERSON_NAME]*" at bounding box center [1499, 20] width 61 height 16
click at [1496, 92] on div "Log Out" at bounding box center [1507, 85] width 84 height 29
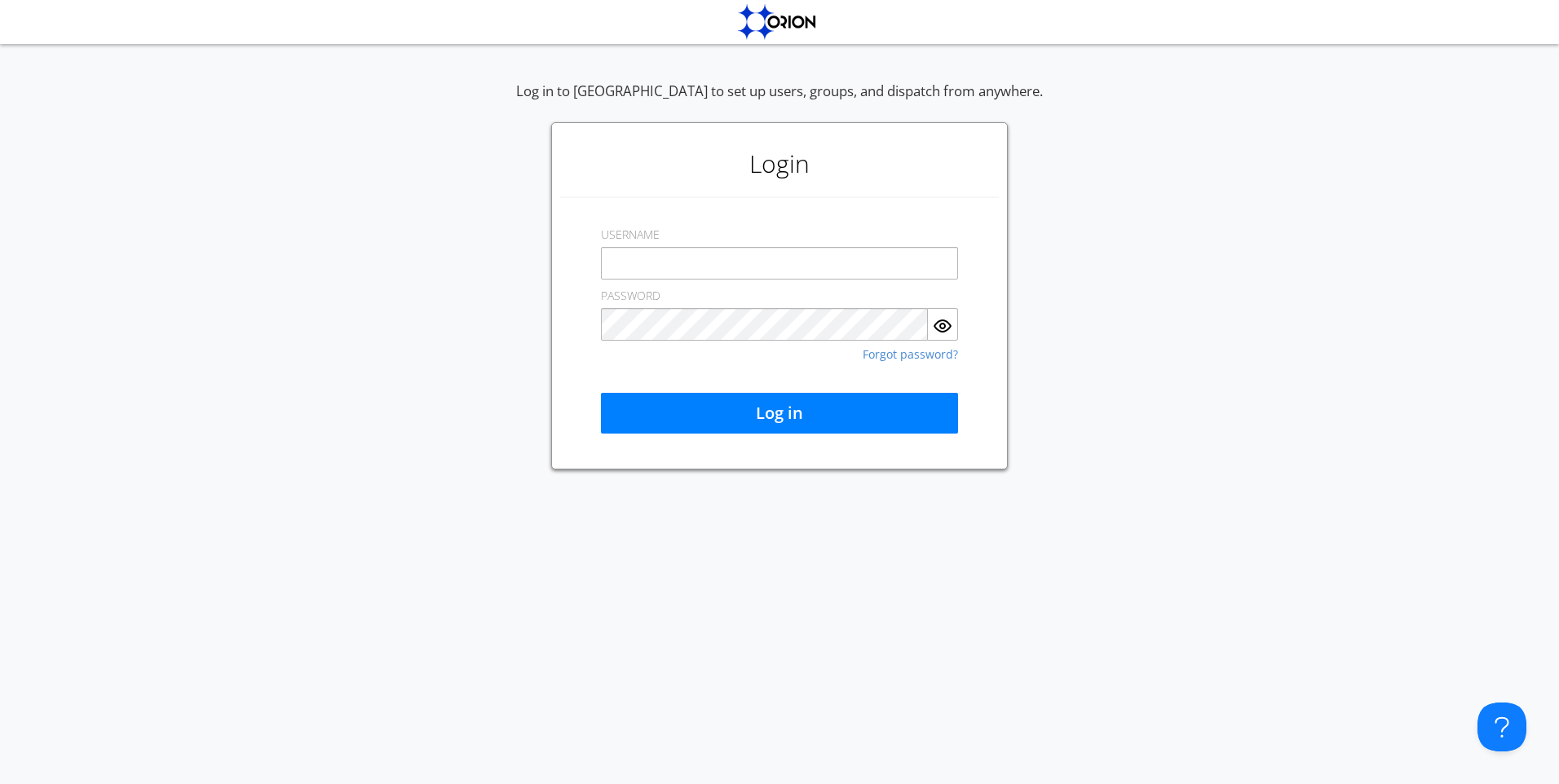
type input "[EMAIL_ADDRESS][DOMAIN_NAME]"
